Goal: Transaction & Acquisition: Purchase product/service

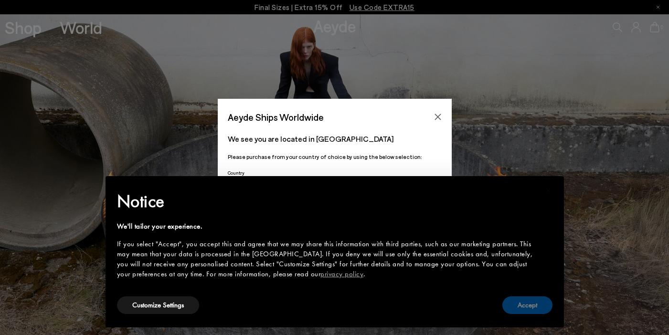
click at [514, 306] on button "Accept" at bounding box center [527, 306] width 50 height 18
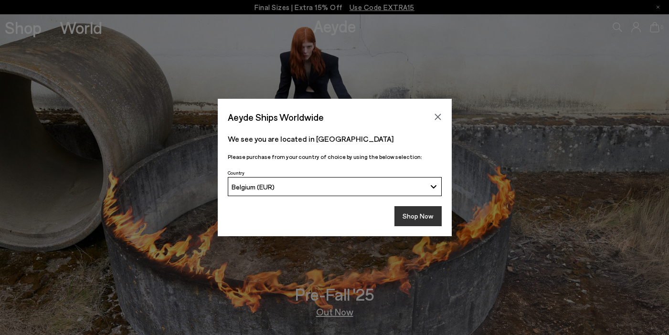
click at [411, 212] on button "Shop Now" at bounding box center [418, 216] width 47 height 20
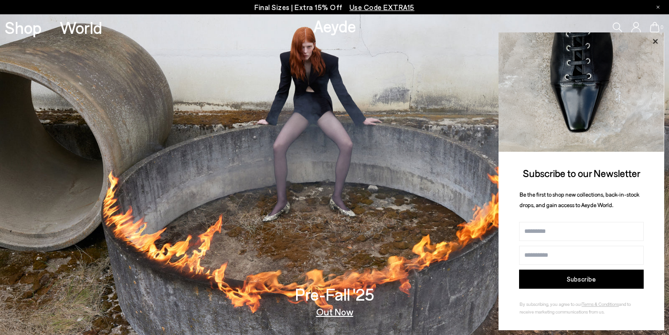
click at [655, 41] on icon at bounding box center [655, 41] width 5 height 5
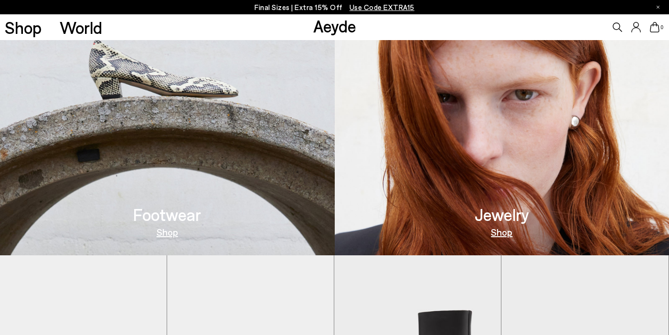
scroll to position [405, 0]
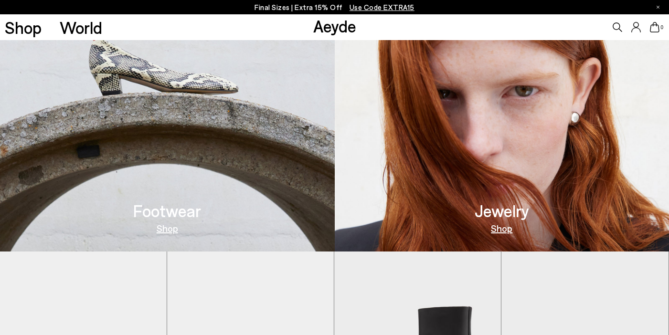
click at [171, 230] on link "Shop" at bounding box center [167, 229] width 21 height 10
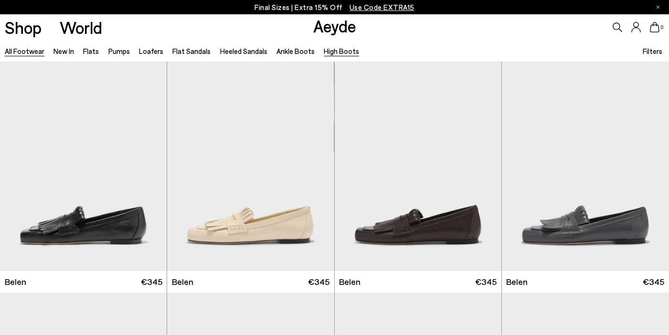
click at [328, 51] on link "High Boots" at bounding box center [341, 51] width 35 height 9
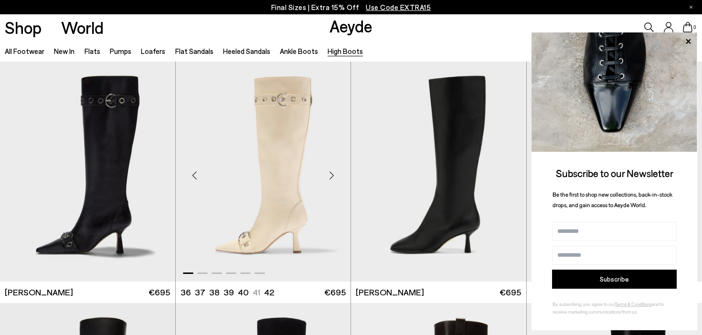
click at [281, 172] on img "1 / 6" at bounding box center [263, 172] width 175 height 220
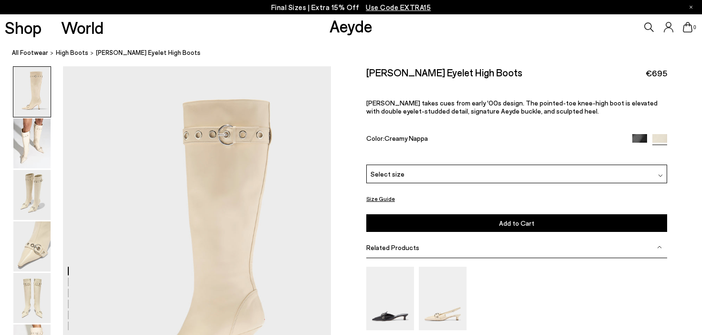
scroll to position [33, 0]
